Goal: Information Seeking & Learning: Learn about a topic

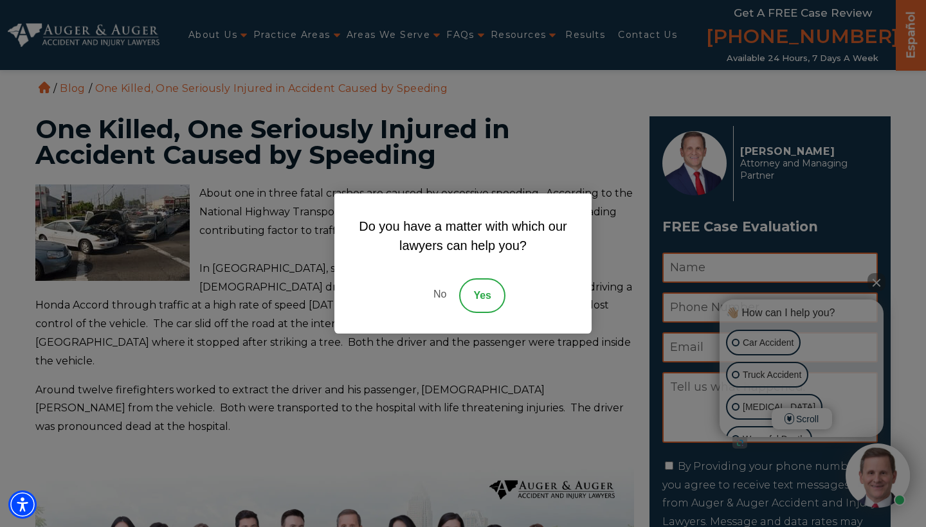
click at [482, 293] on link "Yes" at bounding box center [482, 295] width 46 height 35
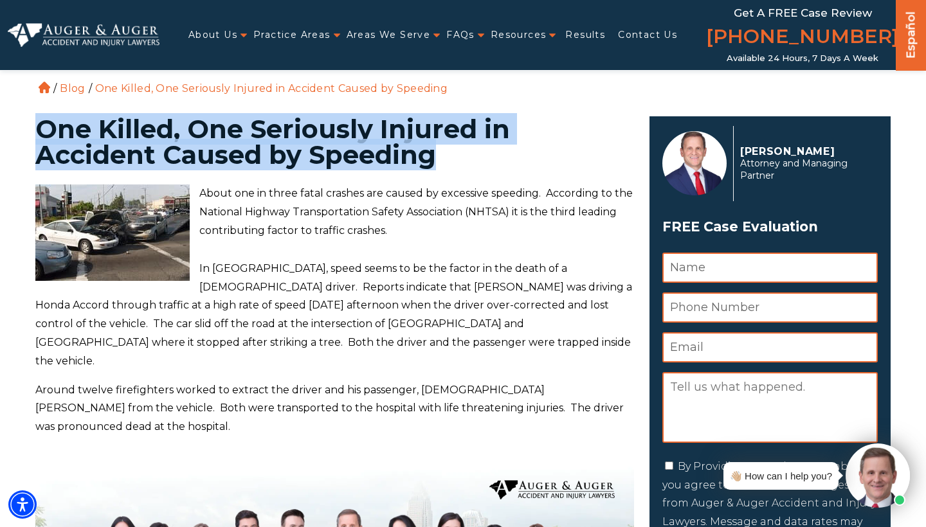
drag, startPoint x: 39, startPoint y: 121, endPoint x: 439, endPoint y: 160, distance: 402.6
click at [439, 160] on h1 "One Killed, One Seriously Injured in Accident Caused by Speeding" at bounding box center [334, 141] width 599 height 51
copy h1 "One Killed, One Seriously Injured in Accident Caused by Speeding"
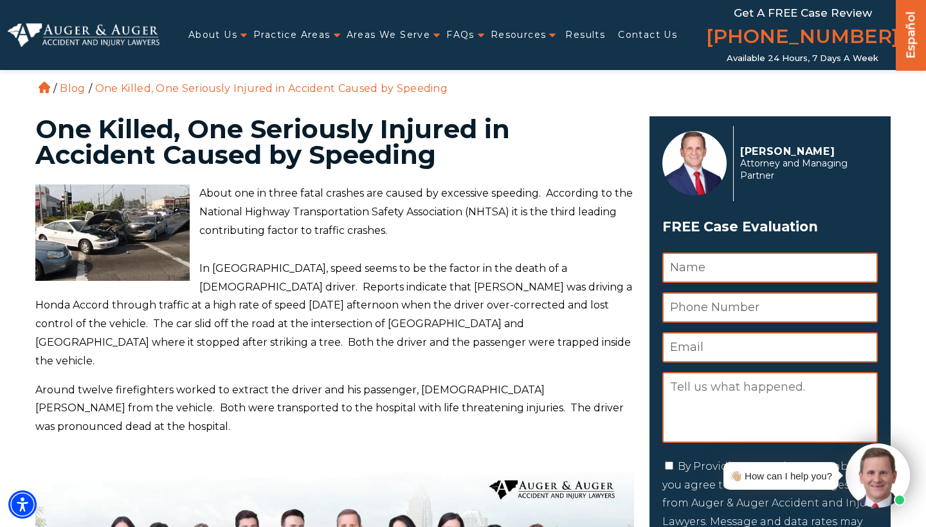
click at [567, 4] on div "About Us Attorneys [PERSON_NAME] [PERSON_NAME] [PERSON_NAME] [PERSON_NAME][GEOG…" at bounding box center [435, 35] width 550 height 70
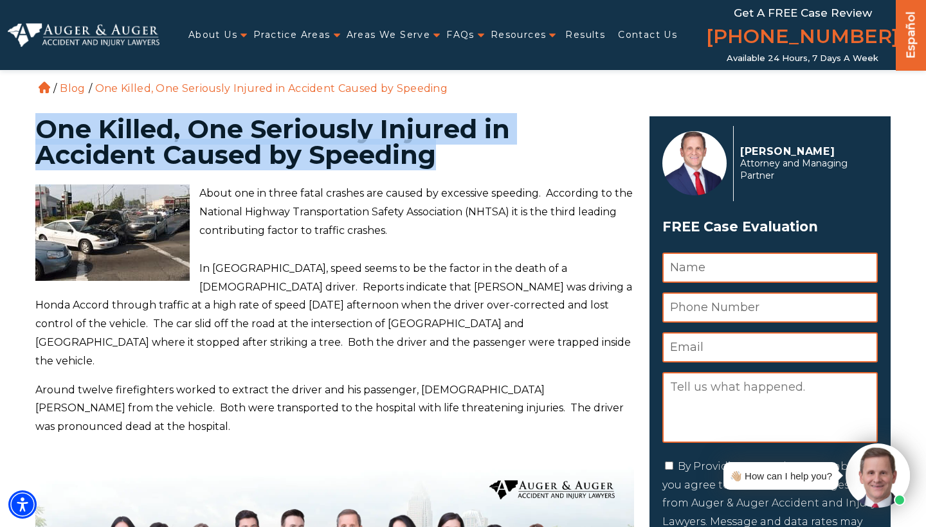
drag, startPoint x: 38, startPoint y: 121, endPoint x: 441, endPoint y: 165, distance: 405.1
click at [441, 158] on h1 "One Killed, One Seriously Injured in Accident Caused by Speeding" at bounding box center [334, 141] width 599 height 51
click at [441, 165] on h1 "One Killed, One Seriously Injured in Accident Caused by Speeding" at bounding box center [334, 141] width 599 height 51
drag, startPoint x: 38, startPoint y: 121, endPoint x: 454, endPoint y: 154, distance: 417.4
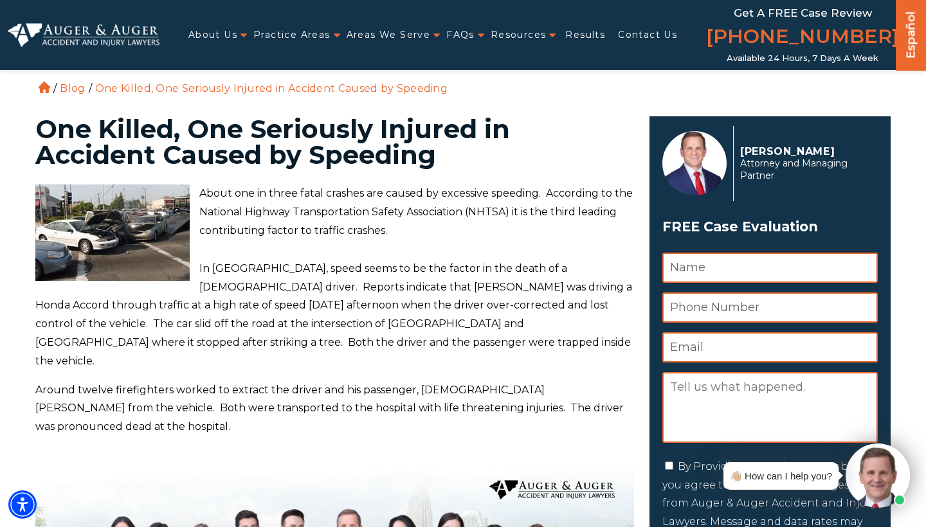
drag, startPoint x: 454, startPoint y: 154, endPoint x: 464, endPoint y: 120, distance: 34.8
click at [459, 132] on h1 "One Killed, One Seriously Injured in Accident Caused by Speeding" at bounding box center [334, 141] width 599 height 51
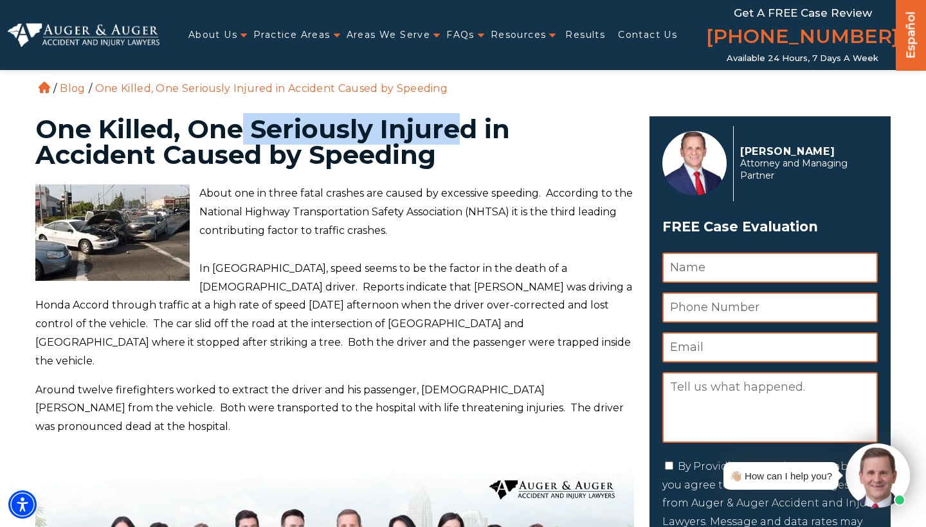
drag, startPoint x: 464, startPoint y: 120, endPoint x: 247, endPoint y: 136, distance: 217.3
click at [247, 136] on h1 "One Killed, One Seriously Injured in Accident Caused by Speeding" at bounding box center [334, 141] width 599 height 51
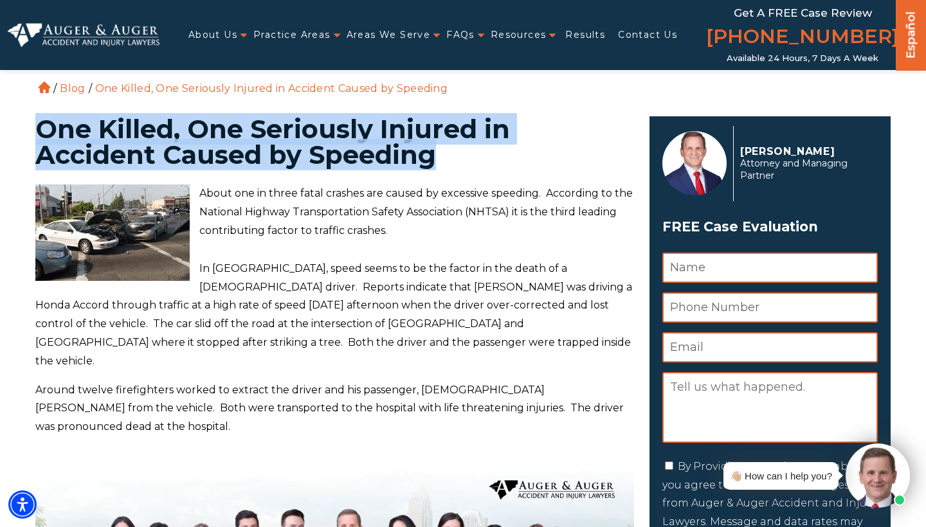
drag, startPoint x: 39, startPoint y: 127, endPoint x: 437, endPoint y: 161, distance: 398.9
click at [437, 161] on h1 "One Killed, One Seriously Injured in Accident Caused by Speeding" at bounding box center [334, 141] width 599 height 51
copy h1 "One Killed, One Seriously Injured in Accident Caused by Speeding"
drag, startPoint x: 39, startPoint y: 132, endPoint x: 437, endPoint y: 161, distance: 399.2
click at [435, 160] on h1 "One Killed, One Seriously Injured in Accident Caused by Speeding" at bounding box center [334, 141] width 599 height 51
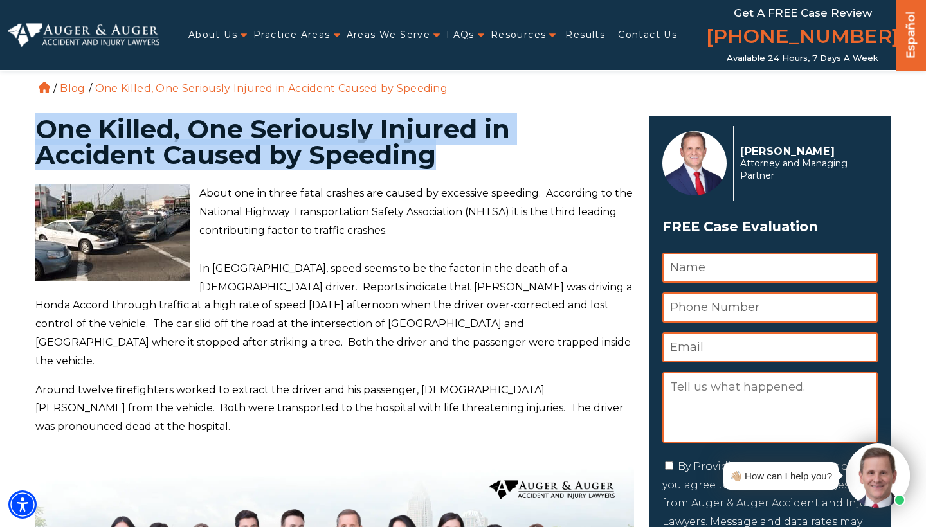
copy h1 "One Killed, One Seriously Injured in Accident Caused by Speeding"
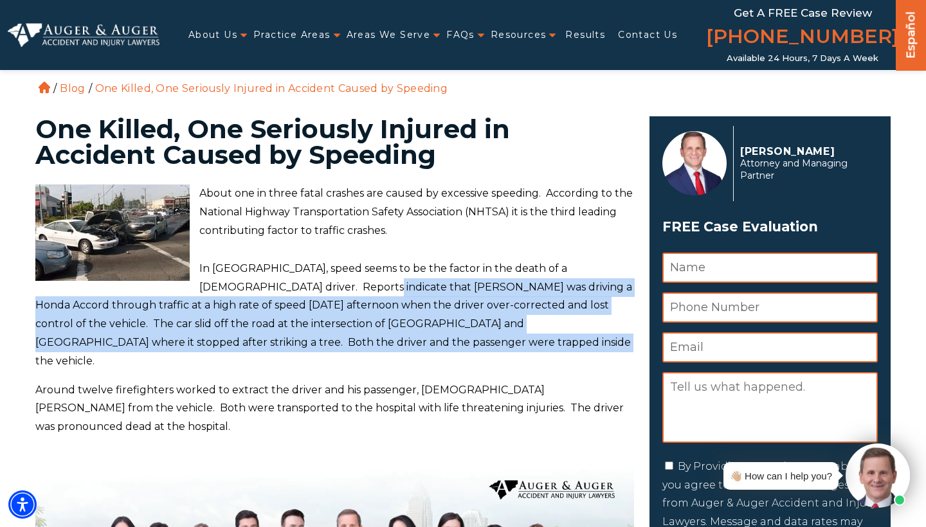
drag, startPoint x: 311, startPoint y: 280, endPoint x: 409, endPoint y: 331, distance: 110.2
click at [409, 331] on p "In [GEOGRAPHIC_DATA], speed seems to be the factor in the death of a [DEMOGRAPH…" at bounding box center [334, 315] width 599 height 111
copy p "[PERSON_NAME] Tosca was driving a Honda Accord through traffic at a high rate o…"
